Goal: Transaction & Acquisition: Purchase product/service

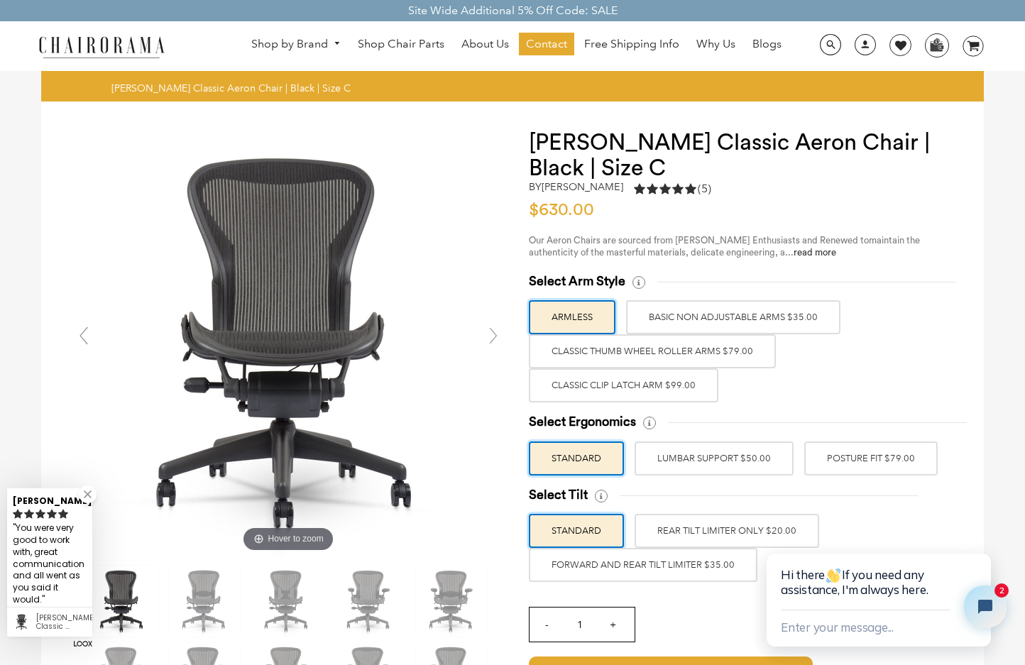
click at [585, 382] on label "Classic Clip Latch Arm $99.00" at bounding box center [623, 385] width 189 height 34
click at [0, 0] on input "Classic Clip Latch Arm $99.00" at bounding box center [0, 0] width 0 height 0
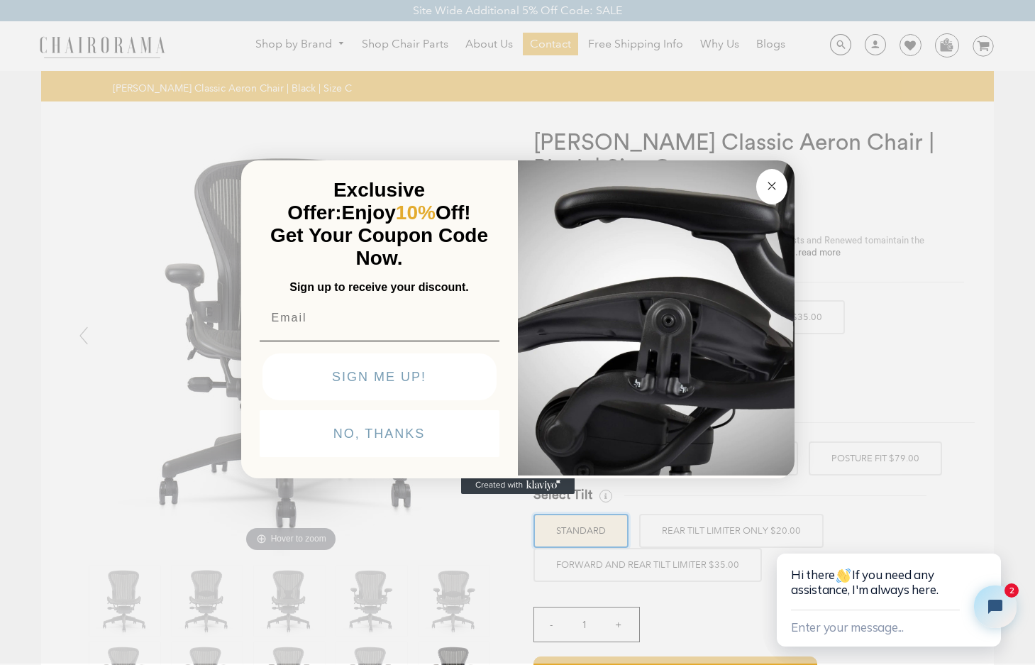
click at [768, 192] on circle "Close dialog" at bounding box center [772, 185] width 16 height 16
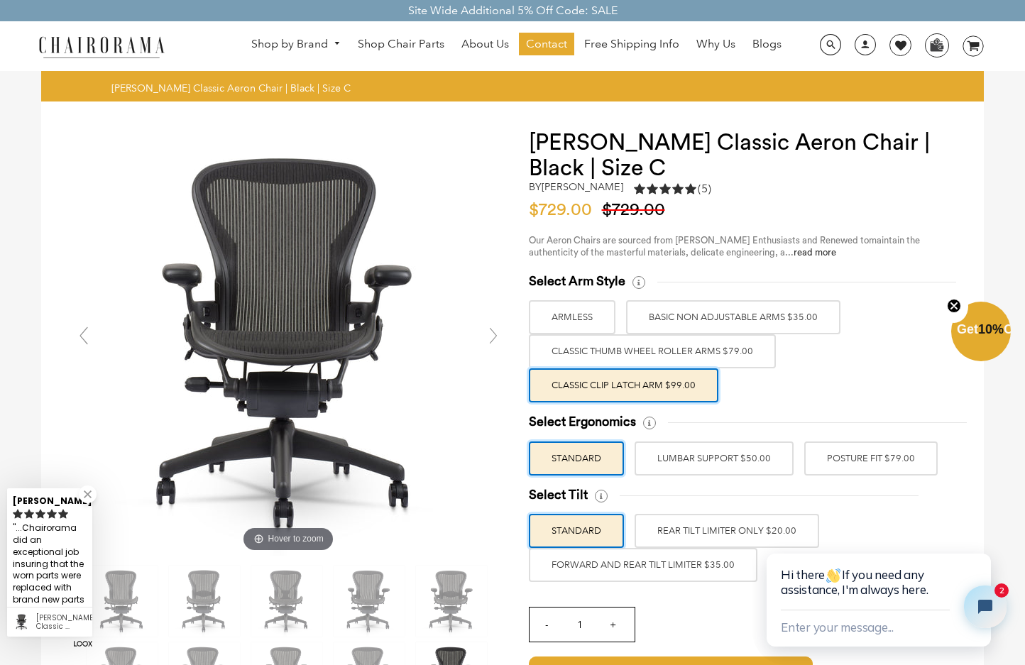
click at [734, 455] on label "LUMBAR SUPPORT $50.00" at bounding box center [713, 458] width 159 height 34
click at [0, 0] on input "LUMBAR SUPPORT $50.00" at bounding box center [0, 0] width 0 height 0
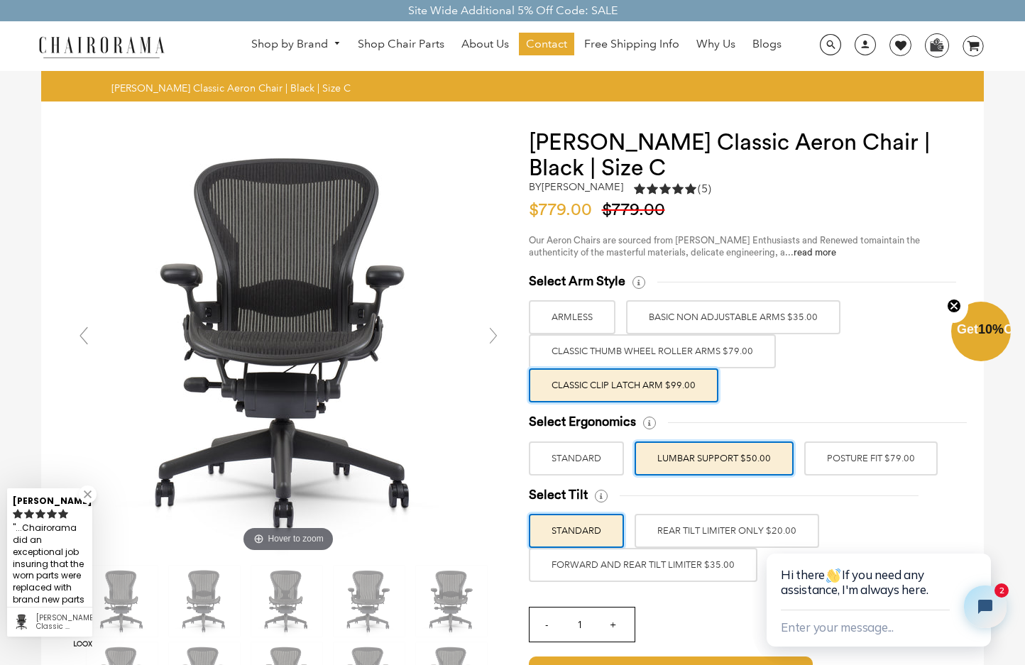
click at [857, 470] on label "POSTURE FIT $79.00" at bounding box center [870, 458] width 133 height 34
click at [0, 0] on input "POSTURE FIT $79.00" at bounding box center [0, 0] width 0 height 0
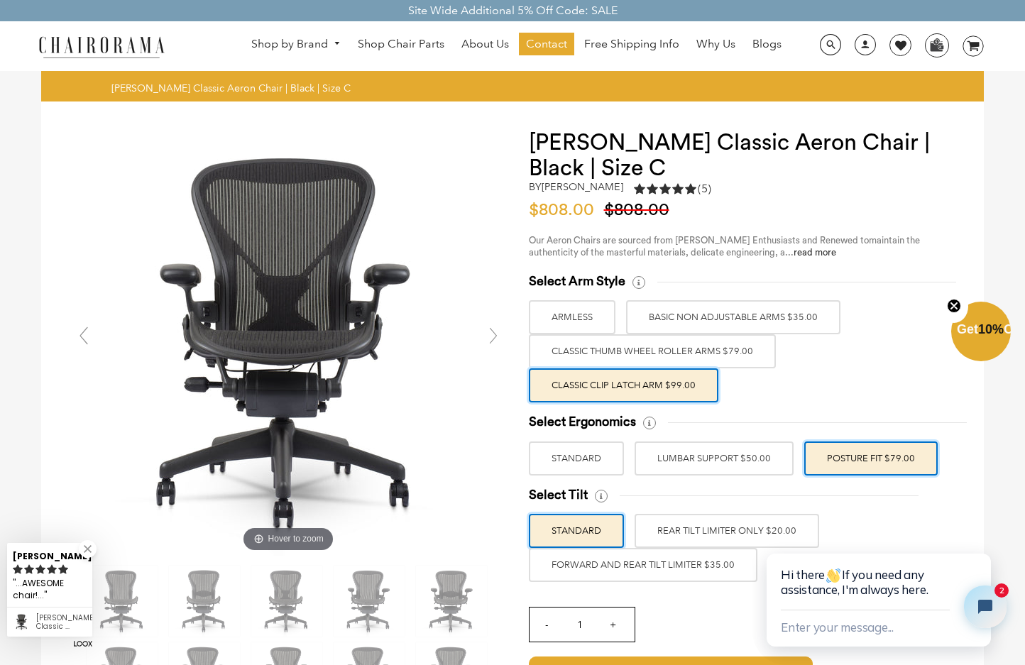
click at [696, 570] on label "FORWARD AND REAR TILT LIMITER $35.00" at bounding box center [643, 565] width 228 height 34
click at [0, 0] on input "FORWARD AND REAR TILT LIMITER $35.00" at bounding box center [0, 0] width 0 height 0
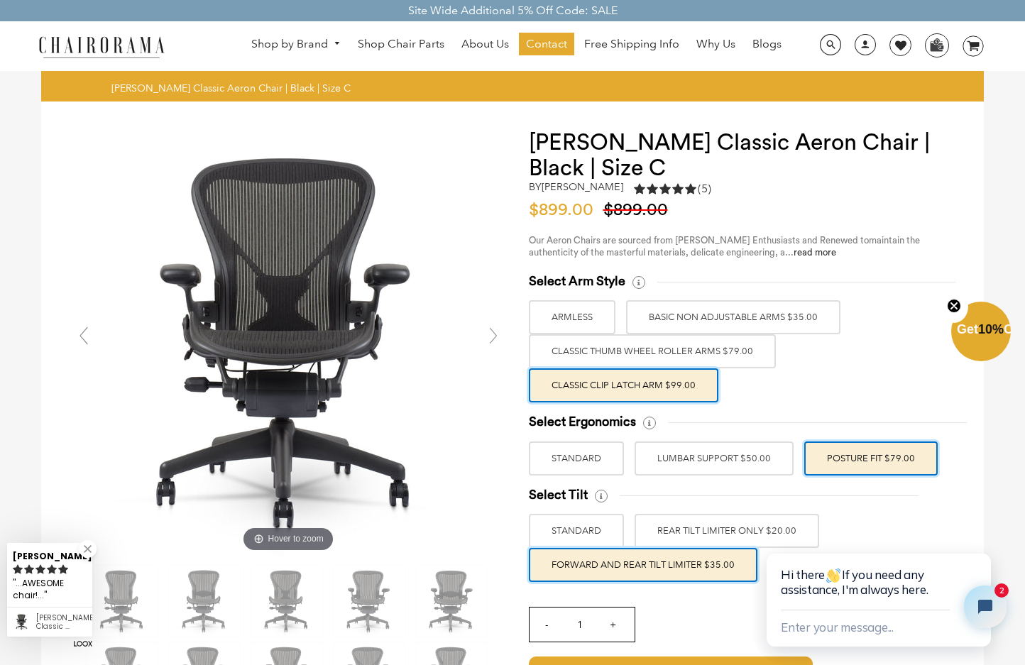
click at [600, 534] on label "STANDARD" at bounding box center [576, 531] width 95 height 34
click at [0, 0] on input "STANDARD" at bounding box center [0, 0] width 0 height 0
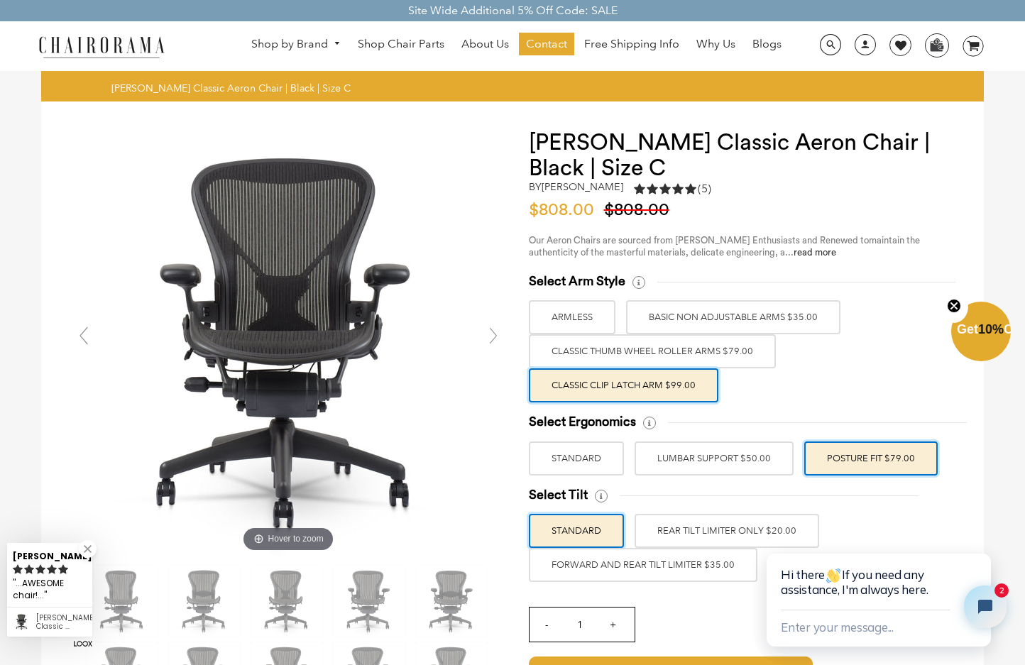
click at [615, 563] on label "FORWARD AND REAR TILT LIMITER $35.00" at bounding box center [643, 565] width 228 height 34
click at [0, 0] on input "FORWARD AND REAR TILT LIMITER $35.00" at bounding box center [0, 0] width 0 height 0
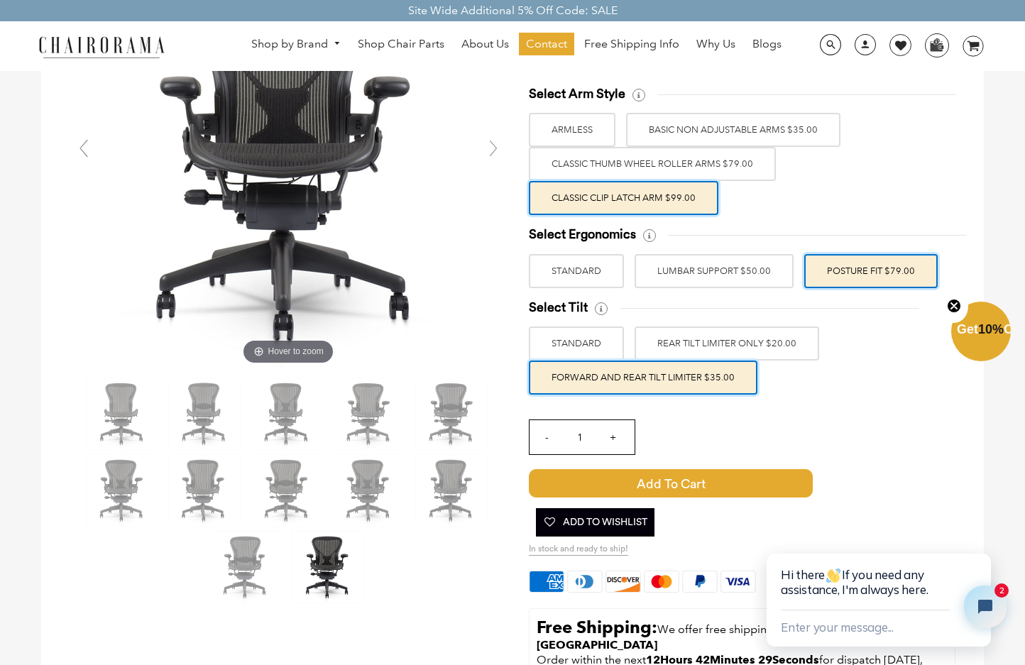
scroll to position [71, 0]
